Goal: Task Accomplishment & Management: Complete application form

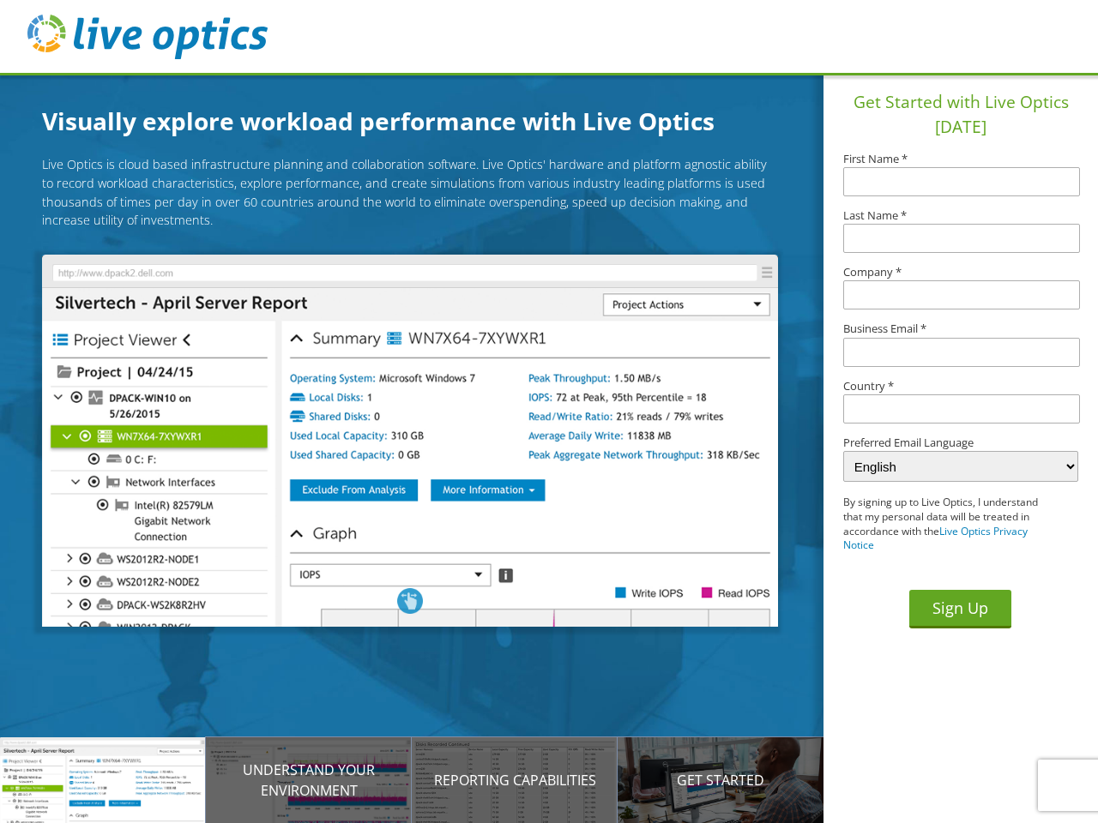
click at [423, 443] on img at bounding box center [409, 441] width 735 height 372
click at [103, 780] on p "Introducing Live Optics" at bounding box center [103, 780] width 206 height 21
click at [309, 780] on p "Understand your environment" at bounding box center [309, 780] width 206 height 41
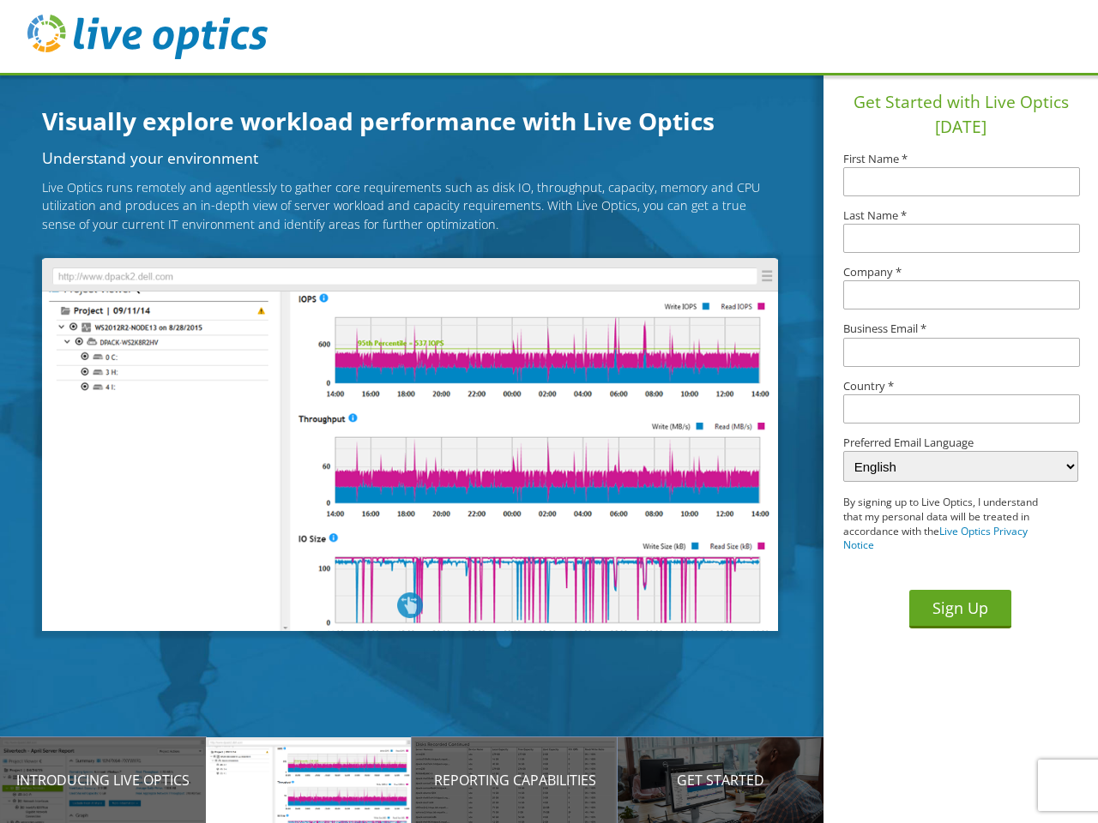
click at [515, 780] on p "Reporting Capabilities" at bounding box center [515, 780] width 206 height 21
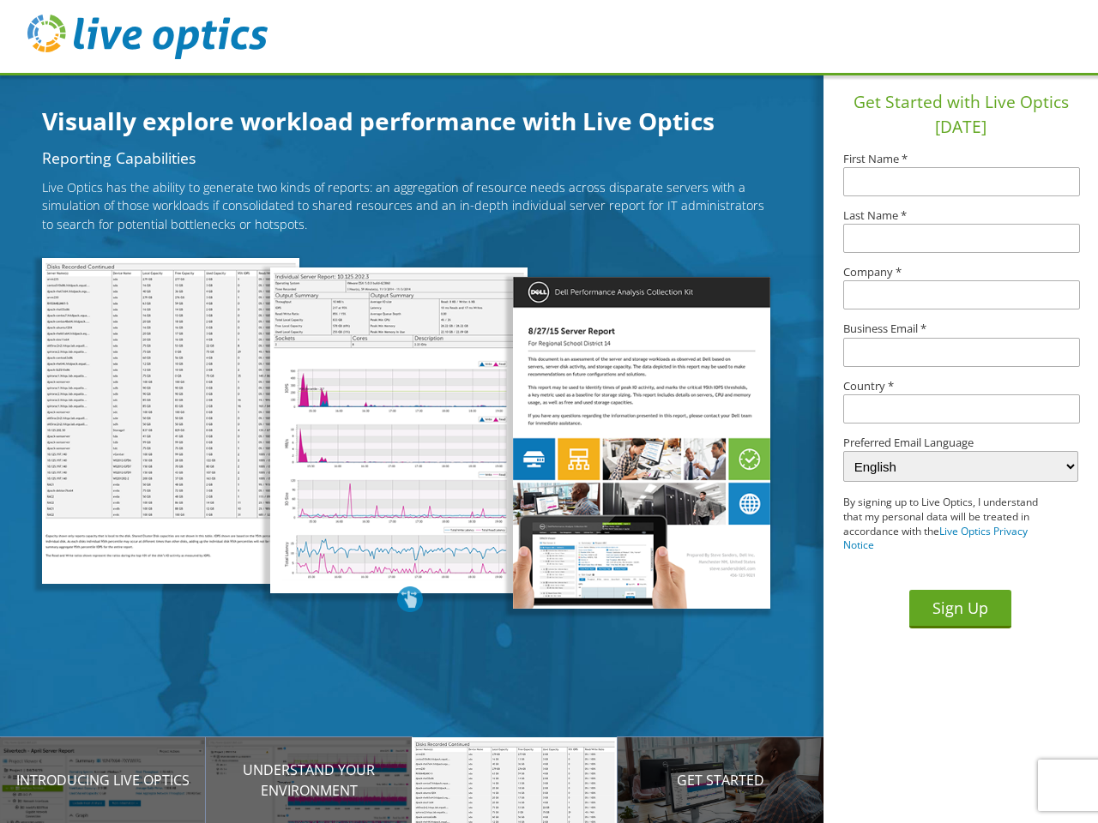
click at [720, 780] on p "Get Started" at bounding box center [720, 780] width 206 height 21
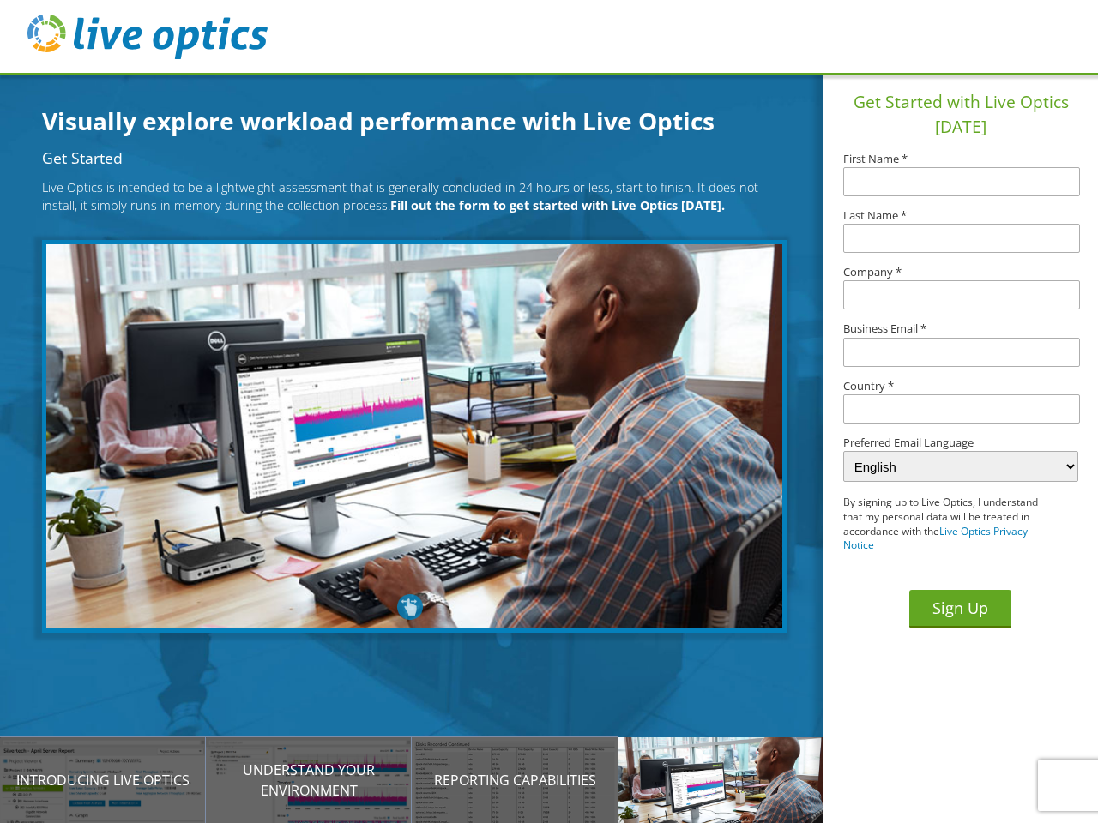
click at [961, 409] on input "text" at bounding box center [961, 408] width 237 height 29
click at [960, 609] on button "Sign Up" at bounding box center [960, 609] width 102 height 39
